Goal: Transaction & Acquisition: Download file/media

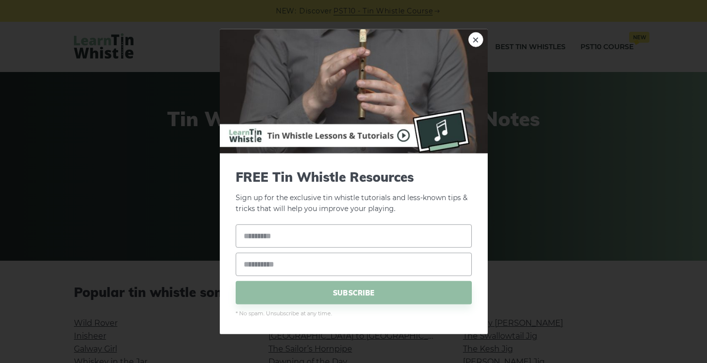
click at [608, 178] on div "× FREE Tin Whistle Resources Sign up for the exclusive tin whistle tutorials an…" at bounding box center [353, 181] width 707 height 363
click at [172, 164] on div "× FREE Tin Whistle Resources Sign up for the exclusive tin whistle tutorials an…" at bounding box center [353, 181] width 707 height 363
click at [579, 138] on div "× FREE Tin Whistle Resources Sign up for the exclusive tin whistle tutorials an…" at bounding box center [353, 181] width 707 height 363
click at [624, 164] on div "× FREE Tin Whistle Resources Sign up for the exclusive tin whistle tutorials an…" at bounding box center [353, 181] width 707 height 363
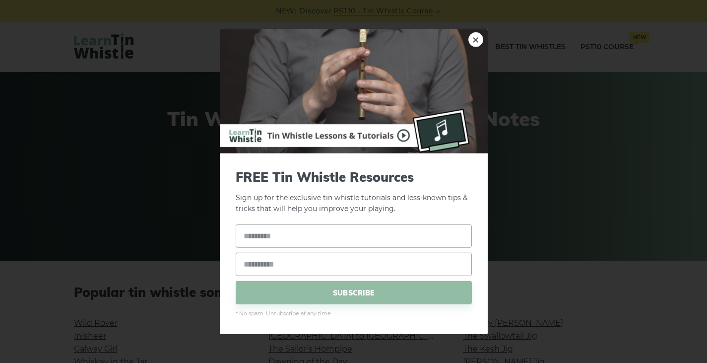
click at [137, 175] on div "× FREE Tin Whistle Resources Sign up for the exclusive tin whistle tutorials an…" at bounding box center [353, 181] width 707 height 363
click at [136, 175] on div "× FREE Tin Whistle Resources Sign up for the exclusive tin whistle tutorials an…" at bounding box center [353, 181] width 707 height 363
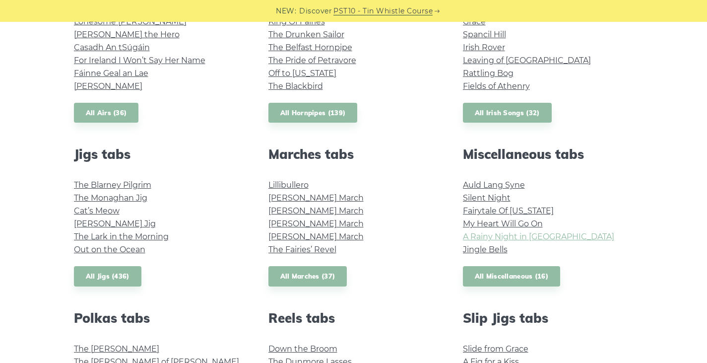
scroll to position [496, 0]
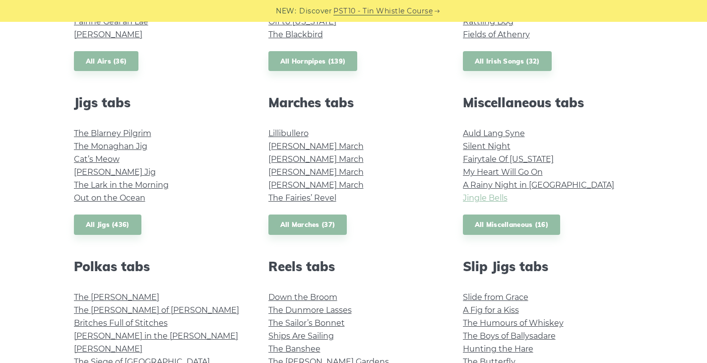
click at [479, 200] on link "Jingle Bells" at bounding box center [485, 197] width 45 height 9
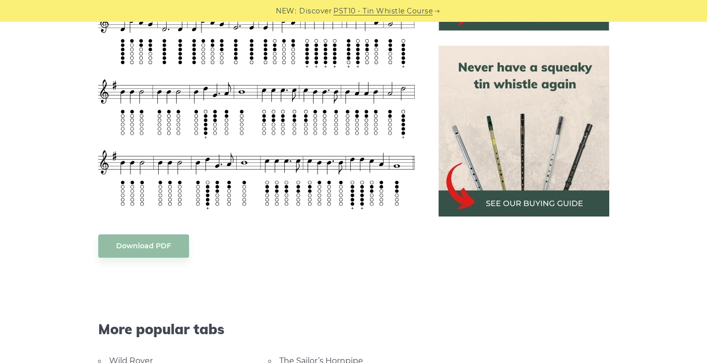
scroll to position [397, 0]
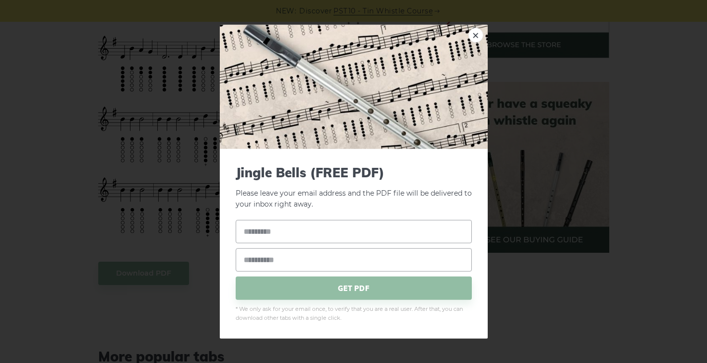
click at [200, 252] on div "× Jingle Bells (FREE PDF) Please leave your email address and the PDF file will…" at bounding box center [353, 181] width 707 height 363
click at [539, 275] on div "× Jingle Bells (FREE PDF) Please leave your email address and the PDF file will…" at bounding box center [353, 181] width 707 height 363
click at [479, 35] on link "×" at bounding box center [476, 34] width 15 height 15
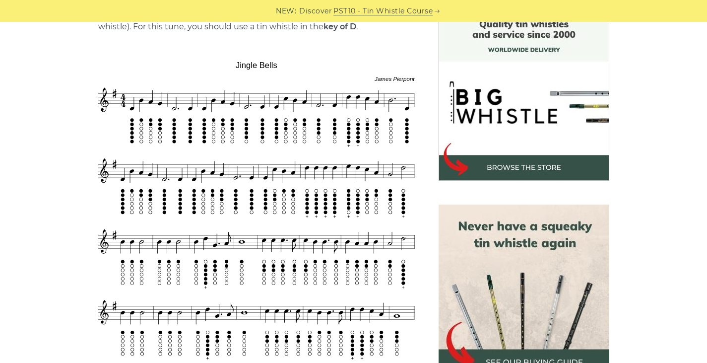
scroll to position [248, 0]
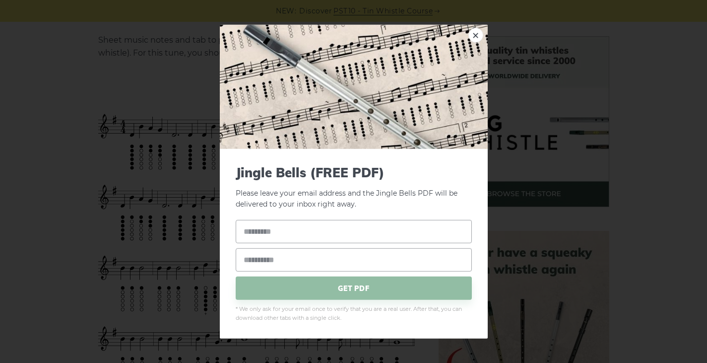
drag, startPoint x: 279, startPoint y: 202, endPoint x: 78, endPoint y: 160, distance: 204.9
click at [78, 160] on div "× Jingle Bells (FREE PDF) Please leave your email address and the Jingle Bells …" at bounding box center [353, 181] width 707 height 363
click at [472, 37] on link "×" at bounding box center [476, 34] width 15 height 15
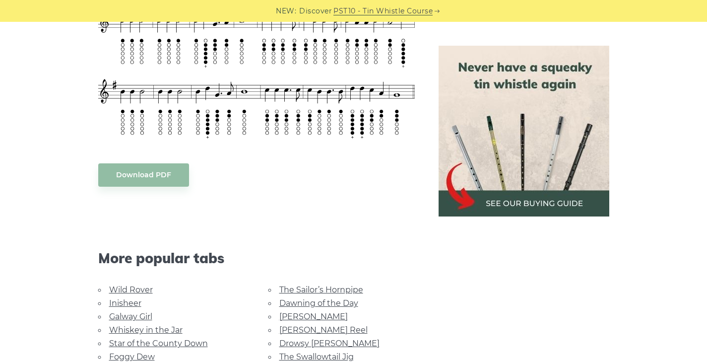
scroll to position [496, 0]
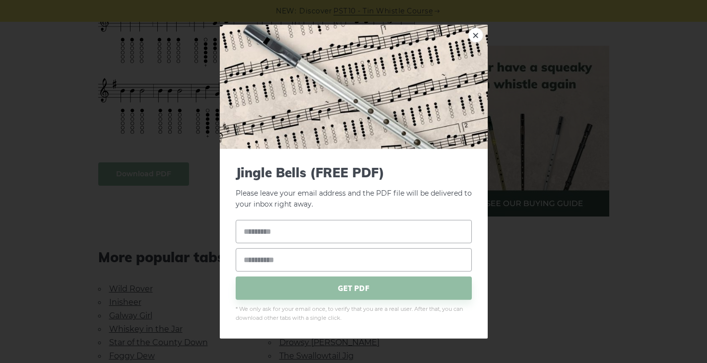
click at [139, 175] on body "NEW: Discover PST10 - Tin Whistle Course Lessons Fingering Charts Tabs & Notes …" at bounding box center [353, 298] width 707 height 1589
click at [246, 227] on input "text" at bounding box center [354, 231] width 236 height 23
type input "***"
click at [252, 258] on input "email" at bounding box center [354, 259] width 236 height 23
type input "**********"
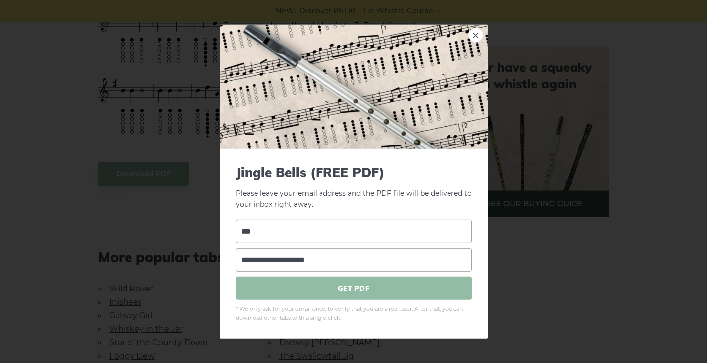
click at [365, 287] on span "GET PDF" at bounding box center [354, 287] width 236 height 23
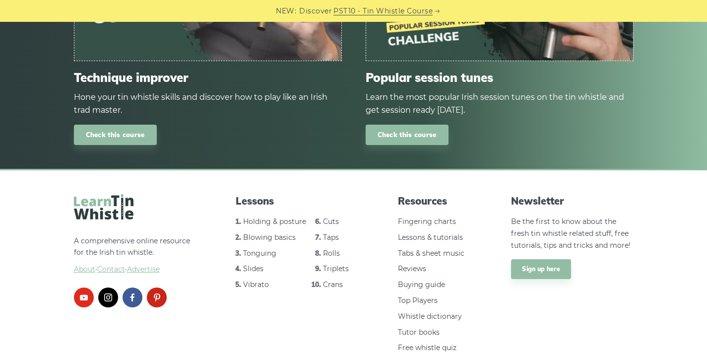
scroll to position [1214, 0]
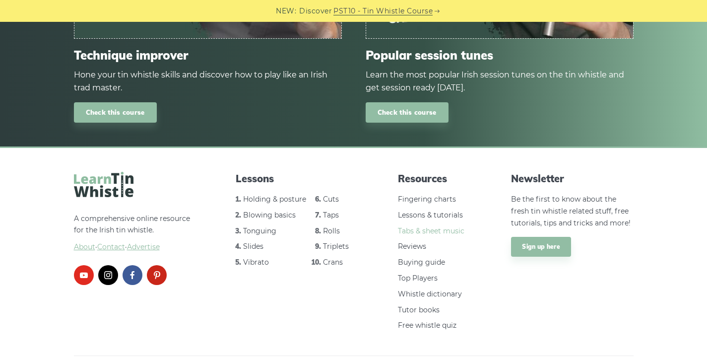
click at [420, 226] on link "Tabs & sheet music" at bounding box center [431, 230] width 67 height 9
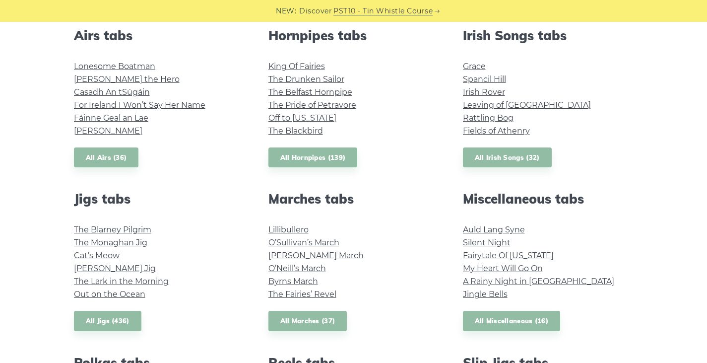
scroll to position [447, 0]
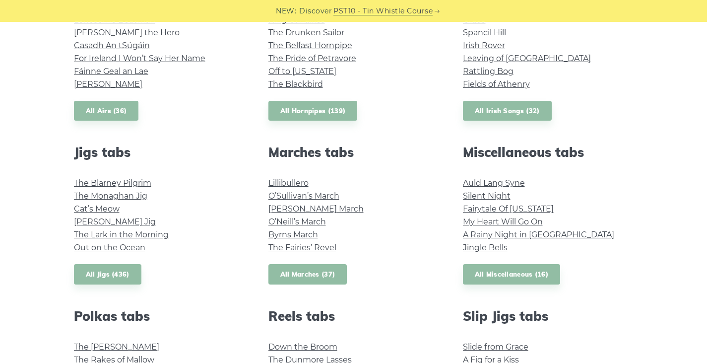
click at [299, 275] on link "All Marches (37)" at bounding box center [308, 274] width 79 height 20
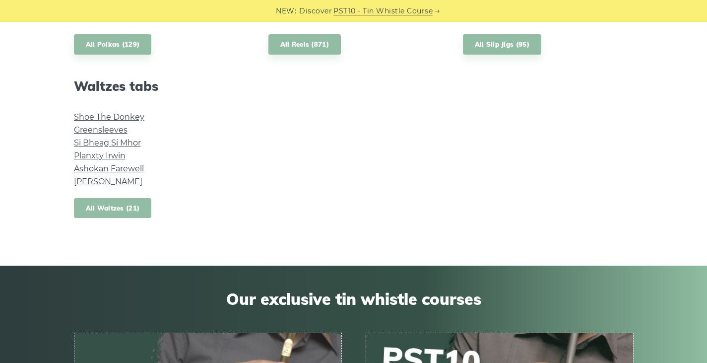
scroll to position [844, 0]
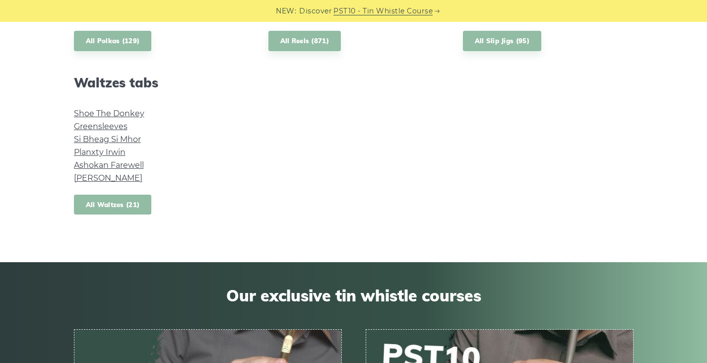
click at [112, 205] on link "All Waltzes (21)" at bounding box center [113, 205] width 78 height 20
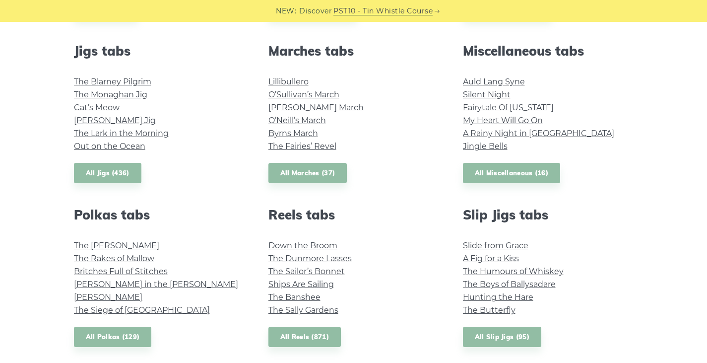
scroll to position [496, 0]
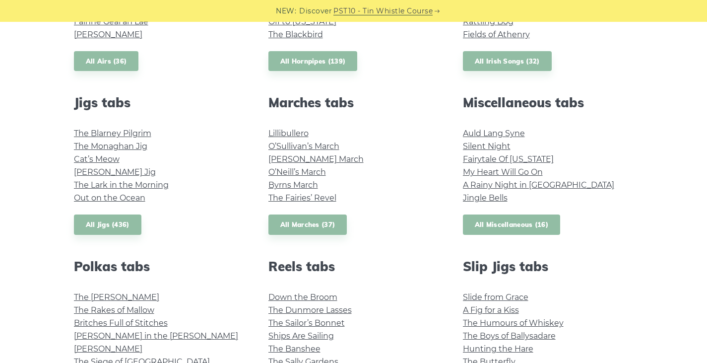
click at [497, 219] on link "All Miscellaneous (16)" at bounding box center [512, 224] width 98 height 20
click at [319, 226] on link "All Marches (37)" at bounding box center [308, 224] width 79 height 20
click at [519, 227] on link "All Miscellaneous (16)" at bounding box center [512, 224] width 98 height 20
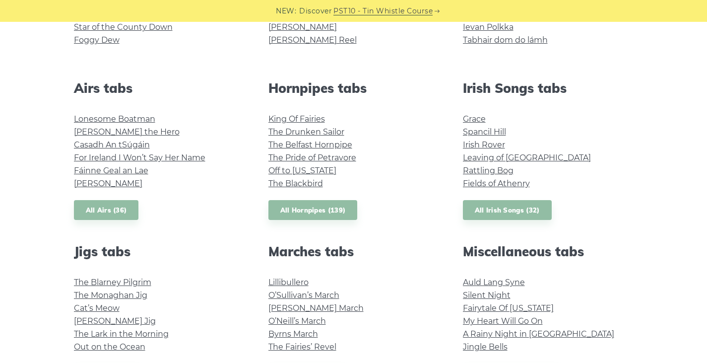
scroll to position [298, 0]
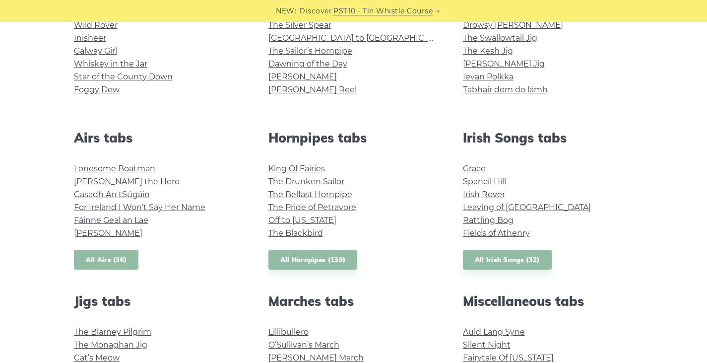
click at [102, 262] on link "All Airs (36)" at bounding box center [106, 260] width 65 height 20
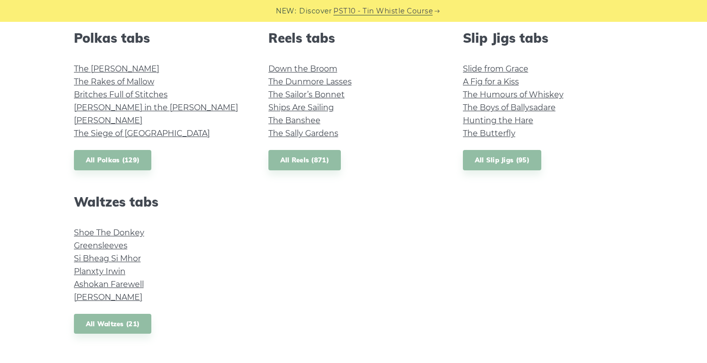
scroll to position [744, 0]
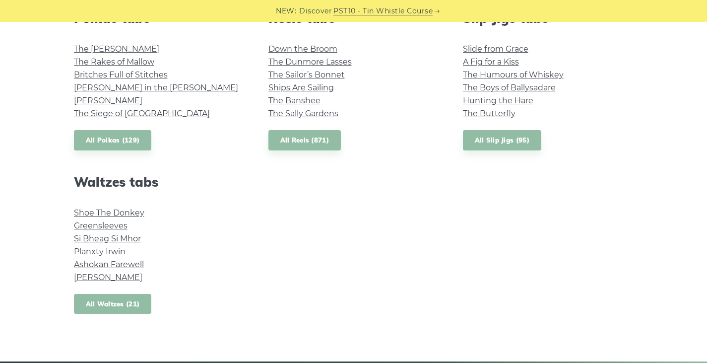
click at [109, 307] on link "All Waltzes (21)" at bounding box center [113, 304] width 78 height 20
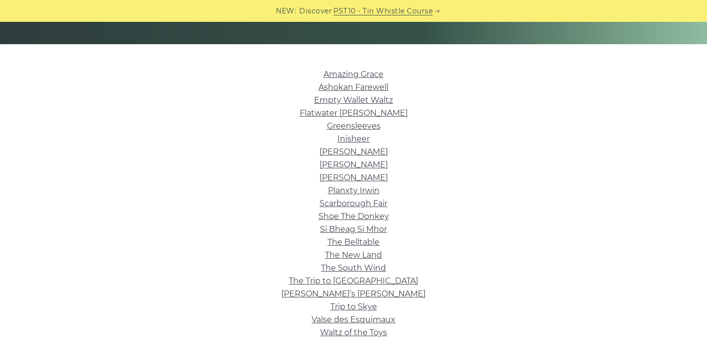
scroll to position [248, 0]
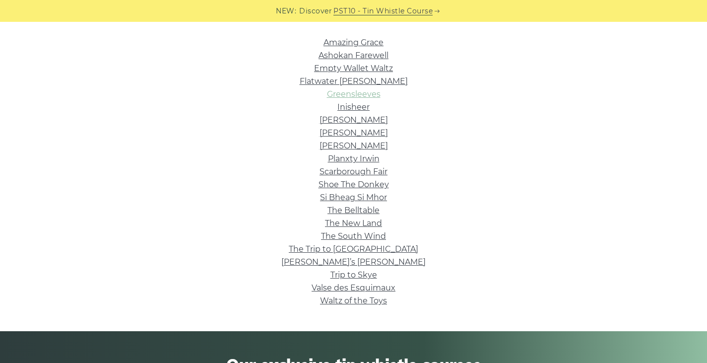
click at [367, 96] on link "Greensleeves" at bounding box center [354, 93] width 54 height 9
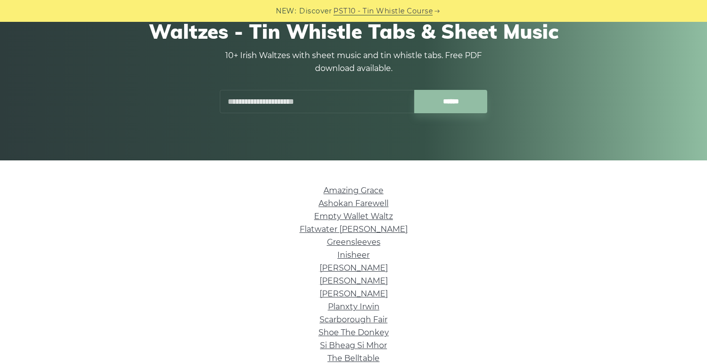
scroll to position [50, 0]
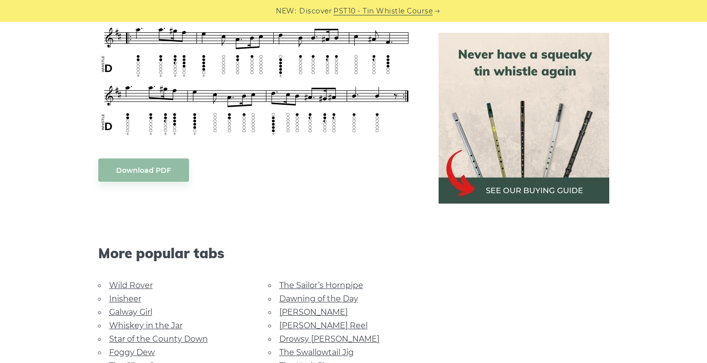
scroll to position [447, 0]
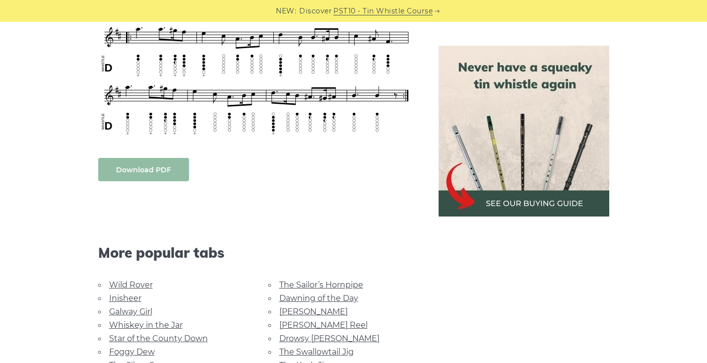
click at [139, 170] on link "Download PDF" at bounding box center [143, 169] width 91 height 23
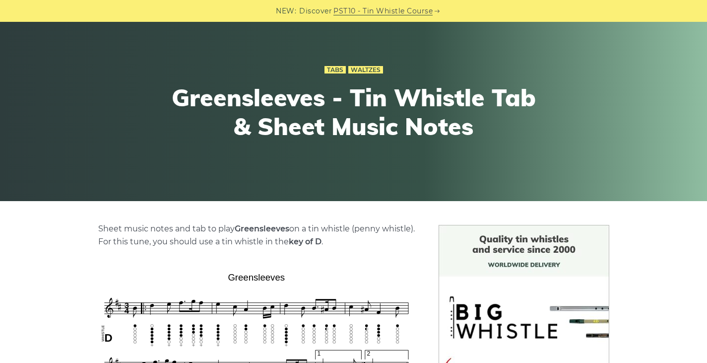
scroll to position [0, 0]
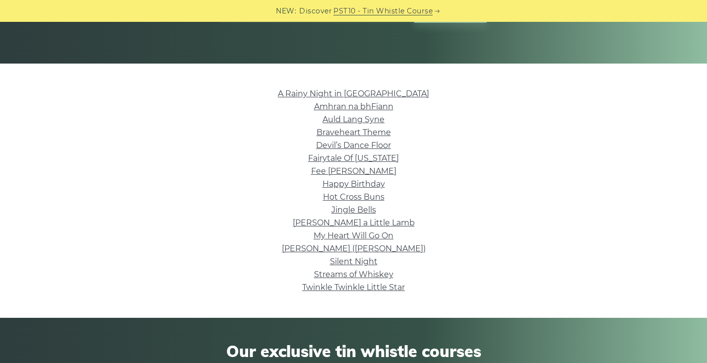
scroll to position [199, 0]
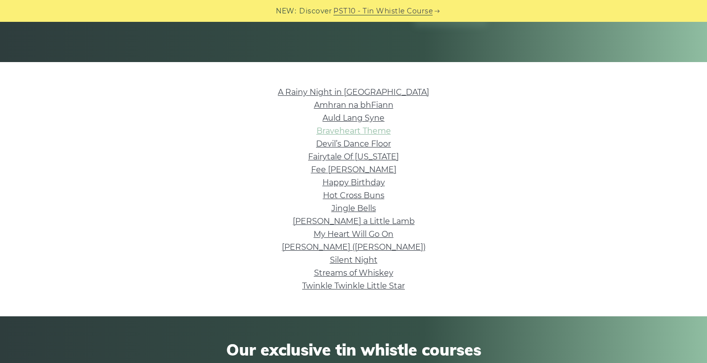
click at [349, 132] on link "Braveheart Theme" at bounding box center [354, 130] width 74 height 9
click at [348, 236] on link "My Heart Will Go On" at bounding box center [354, 233] width 80 height 9
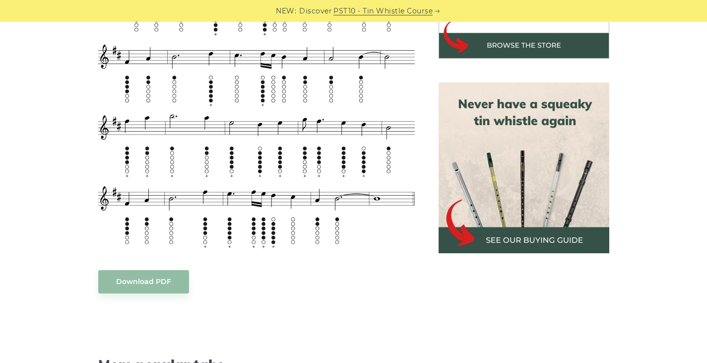
scroll to position [447, 0]
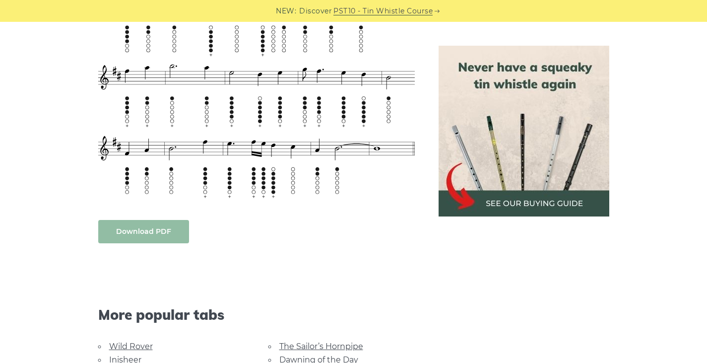
click at [159, 232] on link "Download PDF" at bounding box center [143, 231] width 91 height 23
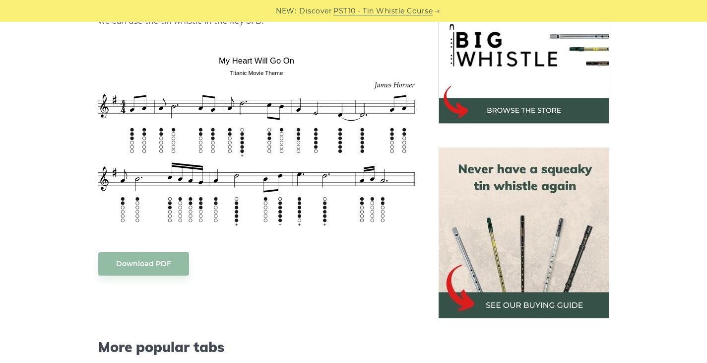
scroll to position [347, 0]
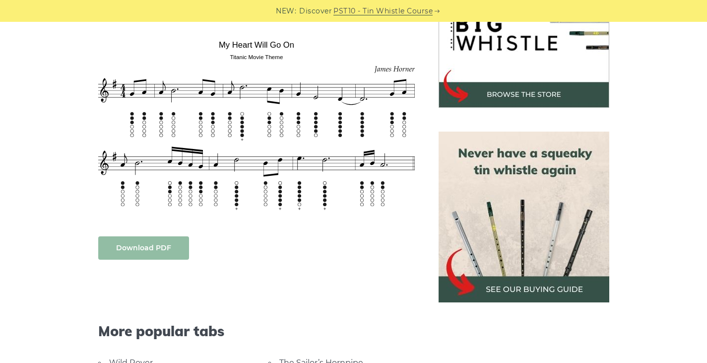
click at [142, 248] on link "Download PDF" at bounding box center [143, 247] width 91 height 23
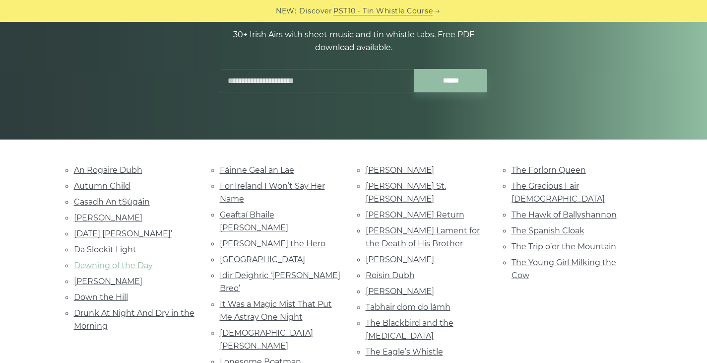
scroll to position [149, 0]
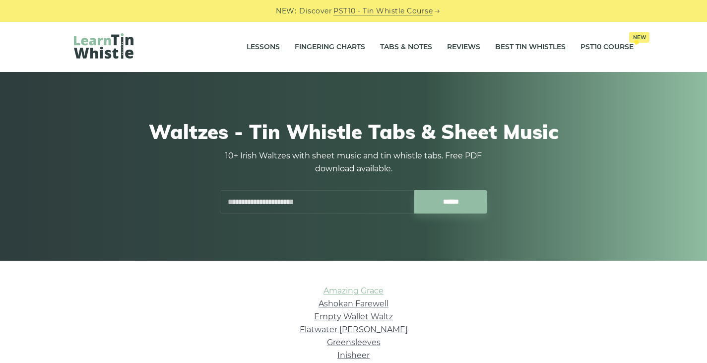
click at [351, 291] on link "Amazing Grace" at bounding box center [354, 290] width 60 height 9
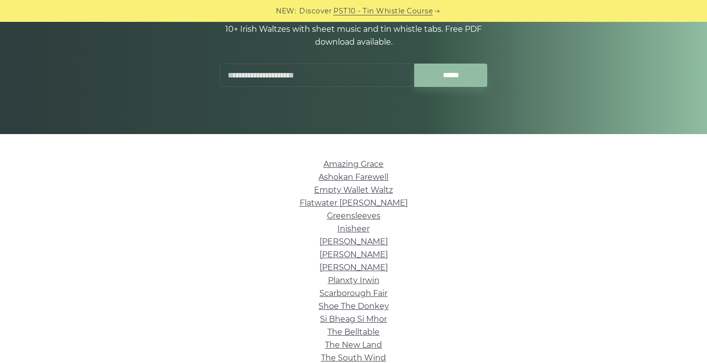
scroll to position [149, 0]
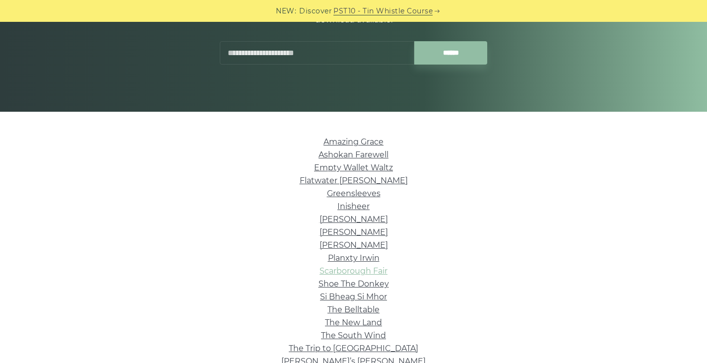
click at [368, 272] on link "Scarborough Fair" at bounding box center [354, 270] width 68 height 9
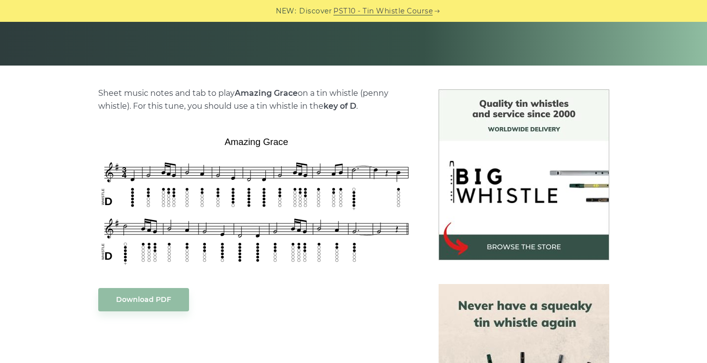
scroll to position [199, 0]
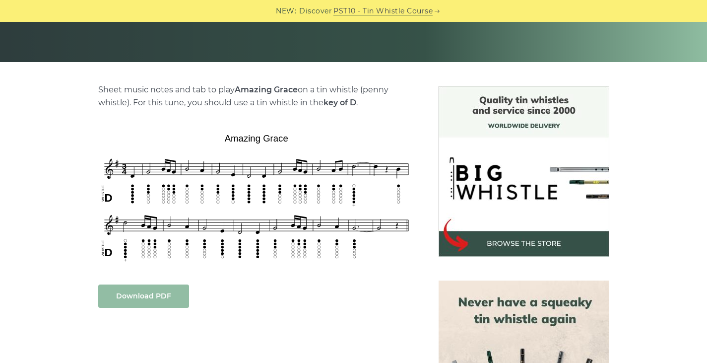
click at [159, 301] on link "Download PDF" at bounding box center [143, 295] width 91 height 23
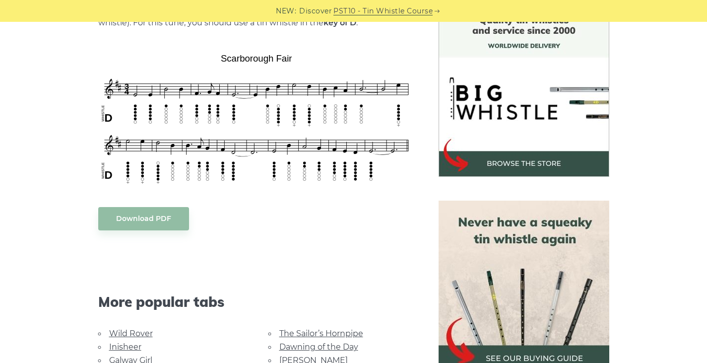
scroll to position [298, 0]
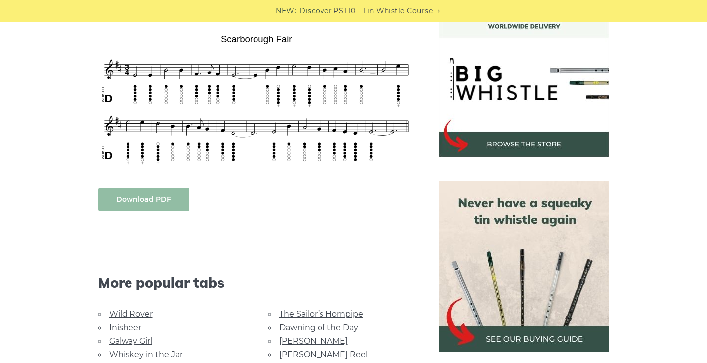
click at [135, 197] on link "Download PDF" at bounding box center [143, 199] width 91 height 23
